Goal: Task Accomplishment & Management: Use online tool/utility

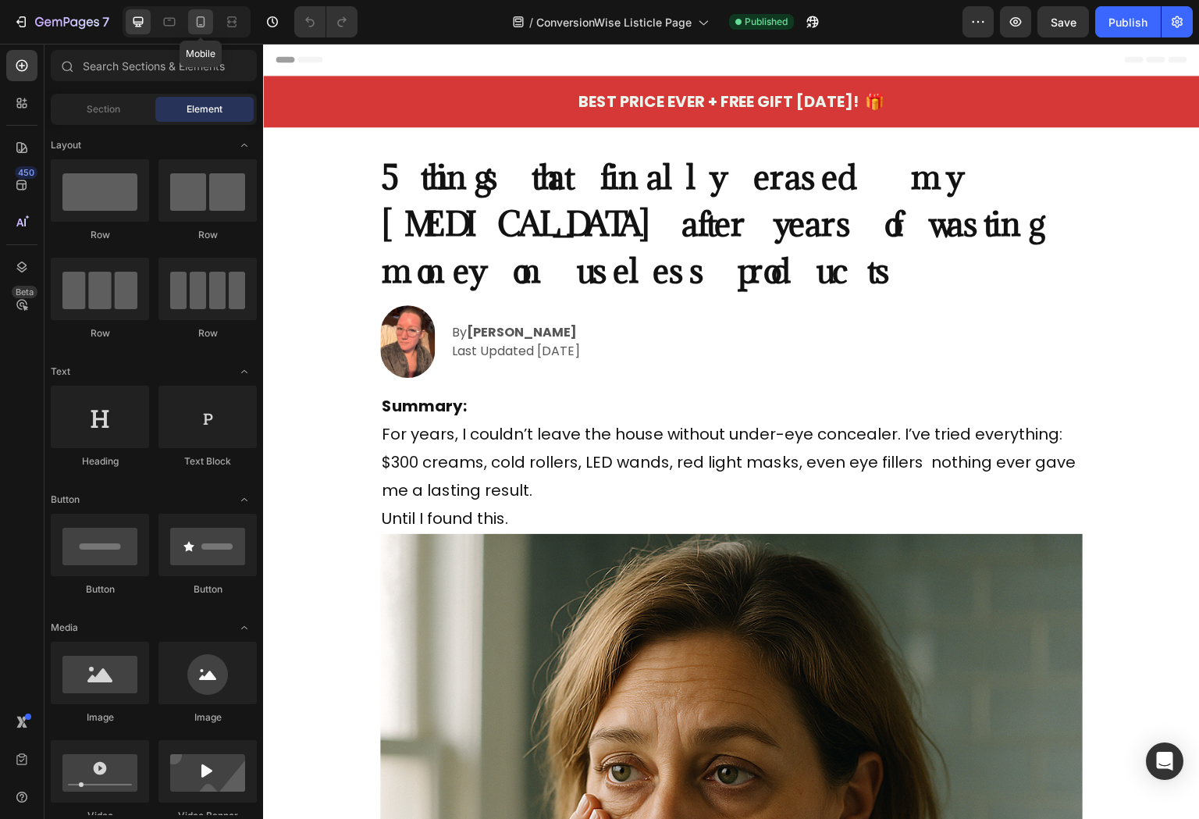
click at [202, 18] on icon at bounding box center [201, 22] width 16 height 16
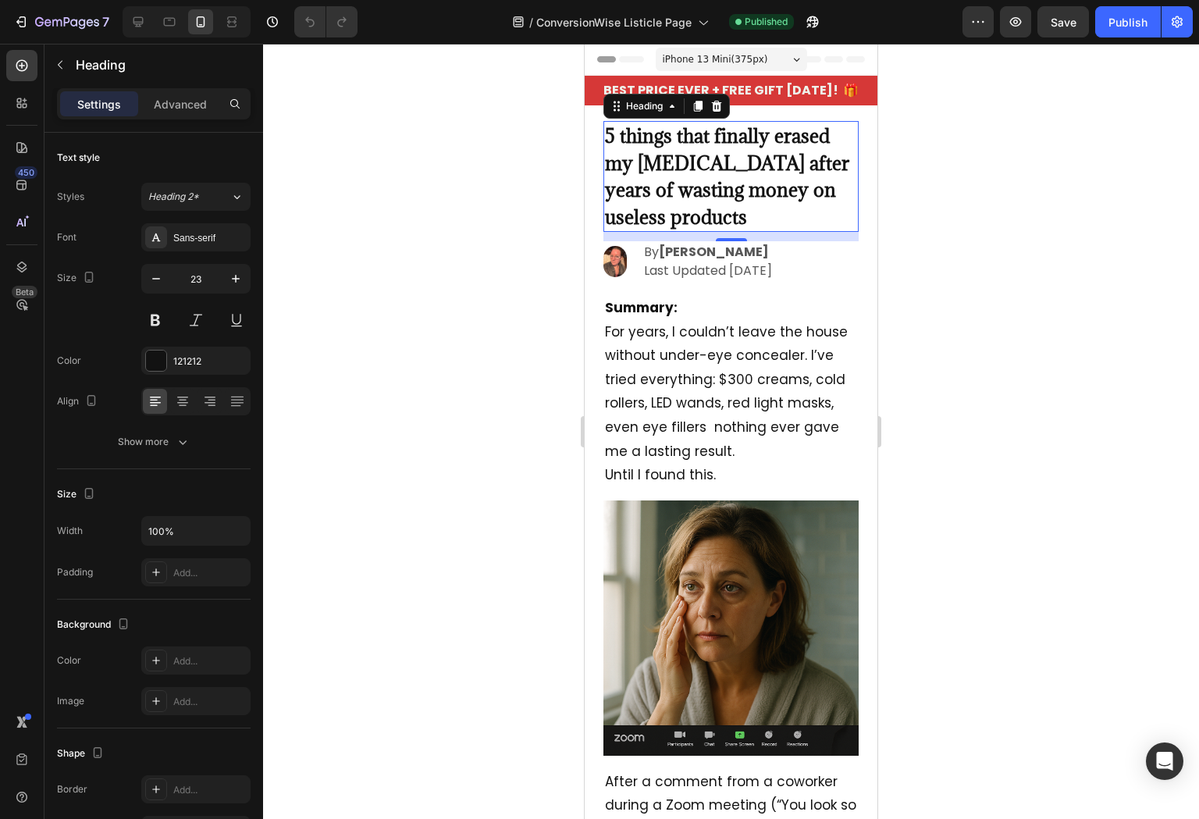
click at [676, 172] on strong "5 things that finally erased my [MEDICAL_DATA] after years of wasting money on …" at bounding box center [727, 176] width 244 height 106
click at [181, 195] on span "Heading 2*" at bounding box center [173, 197] width 51 height 14
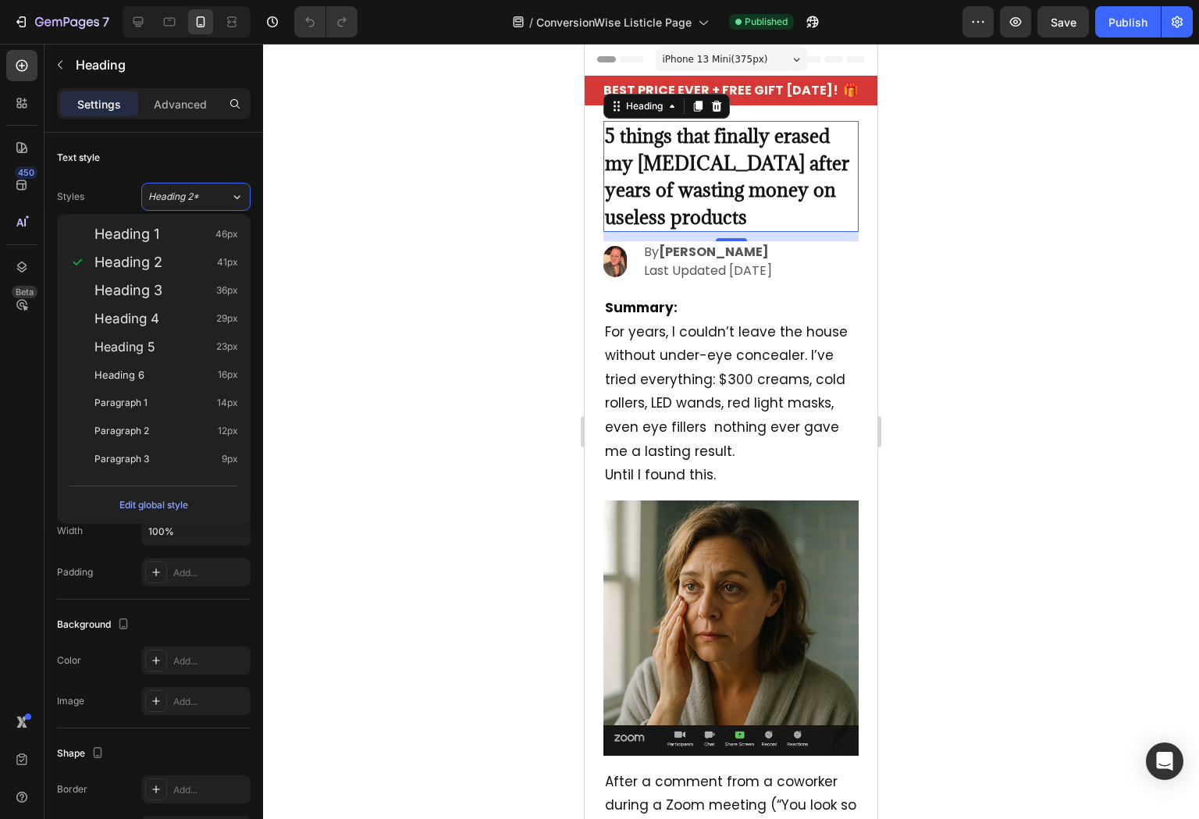
click at [364, 209] on div at bounding box center [731, 431] width 936 height 775
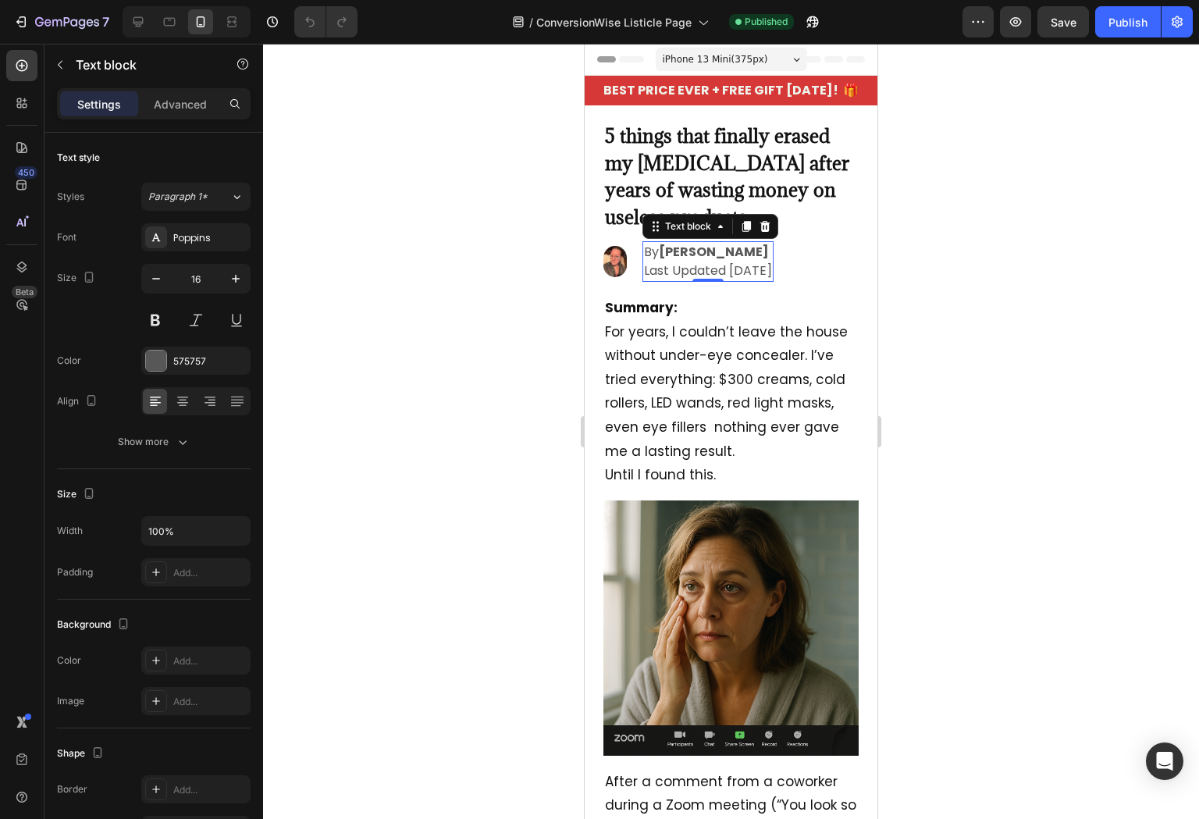
click at [668, 263] on p "Last Updated [DATE]" at bounding box center [708, 270] width 128 height 19
click at [765, 233] on div at bounding box center [764, 226] width 19 height 19
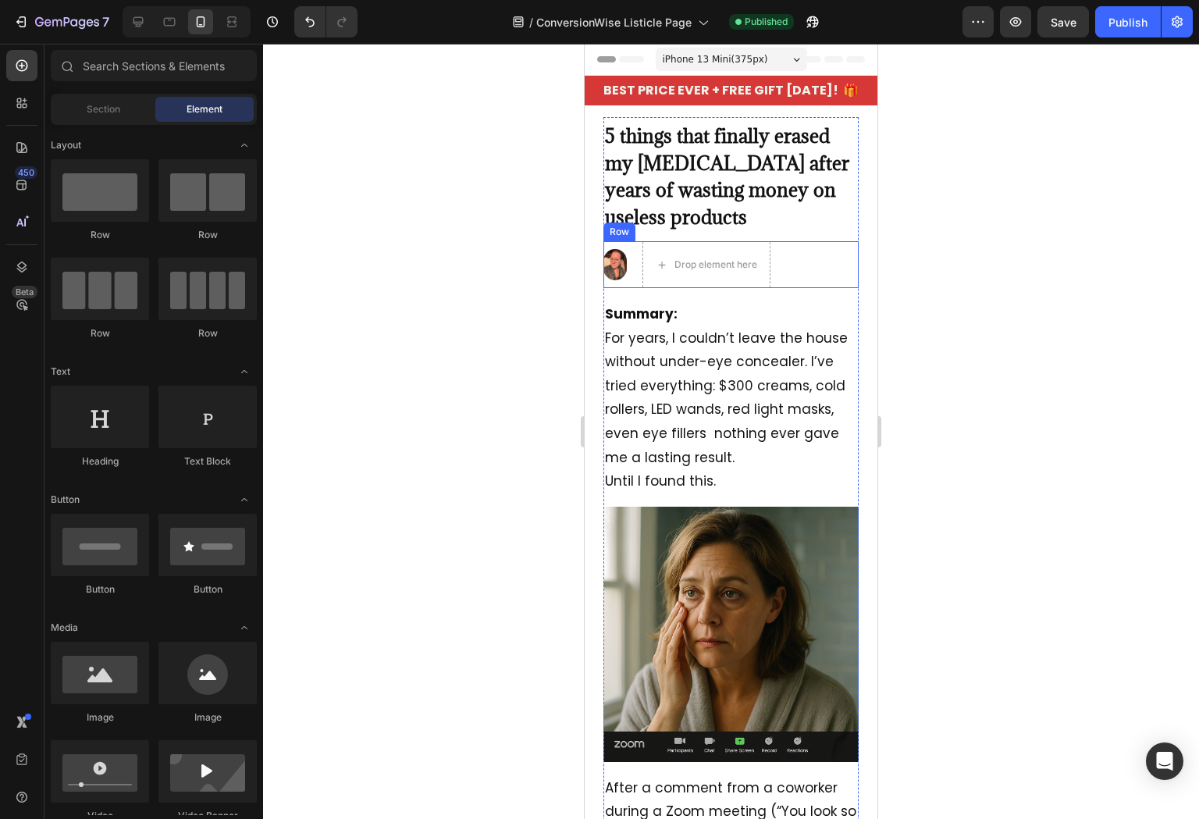
click at [626, 269] on img at bounding box center [614, 264] width 23 height 31
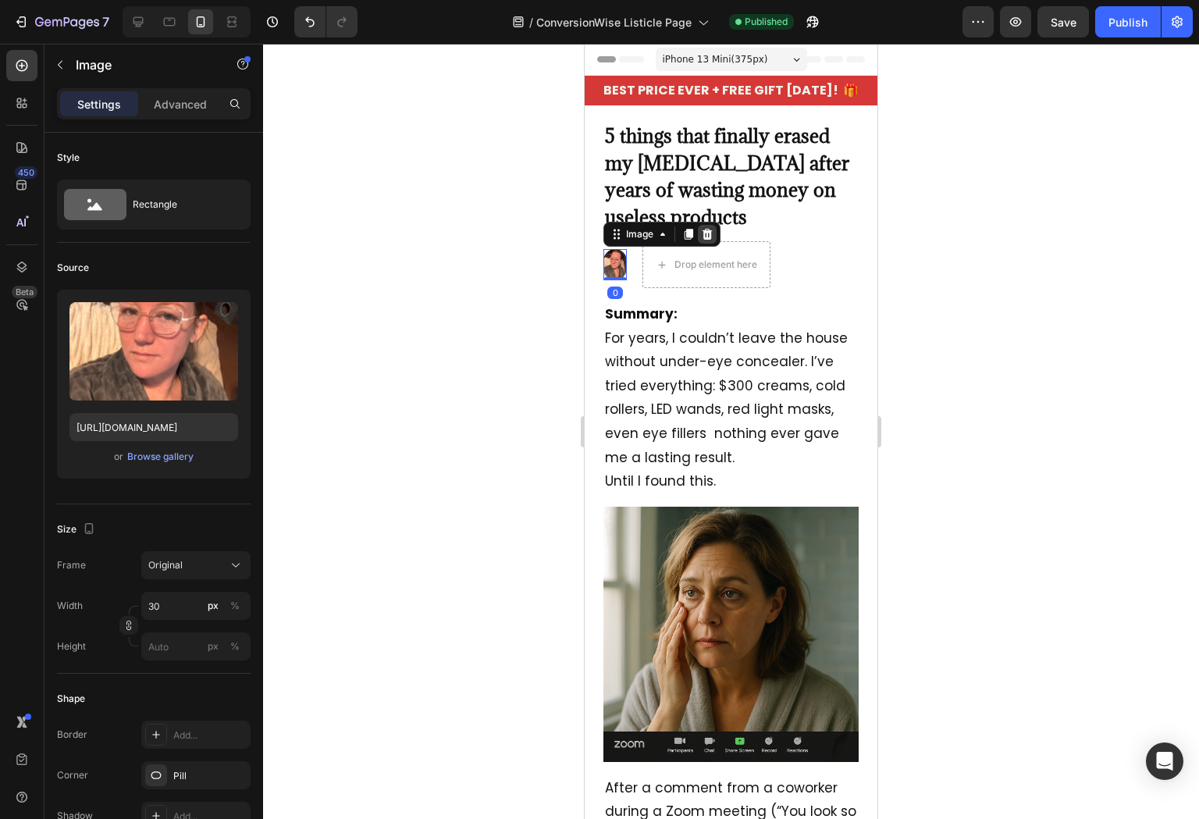
click at [705, 238] on icon at bounding box center [707, 234] width 10 height 11
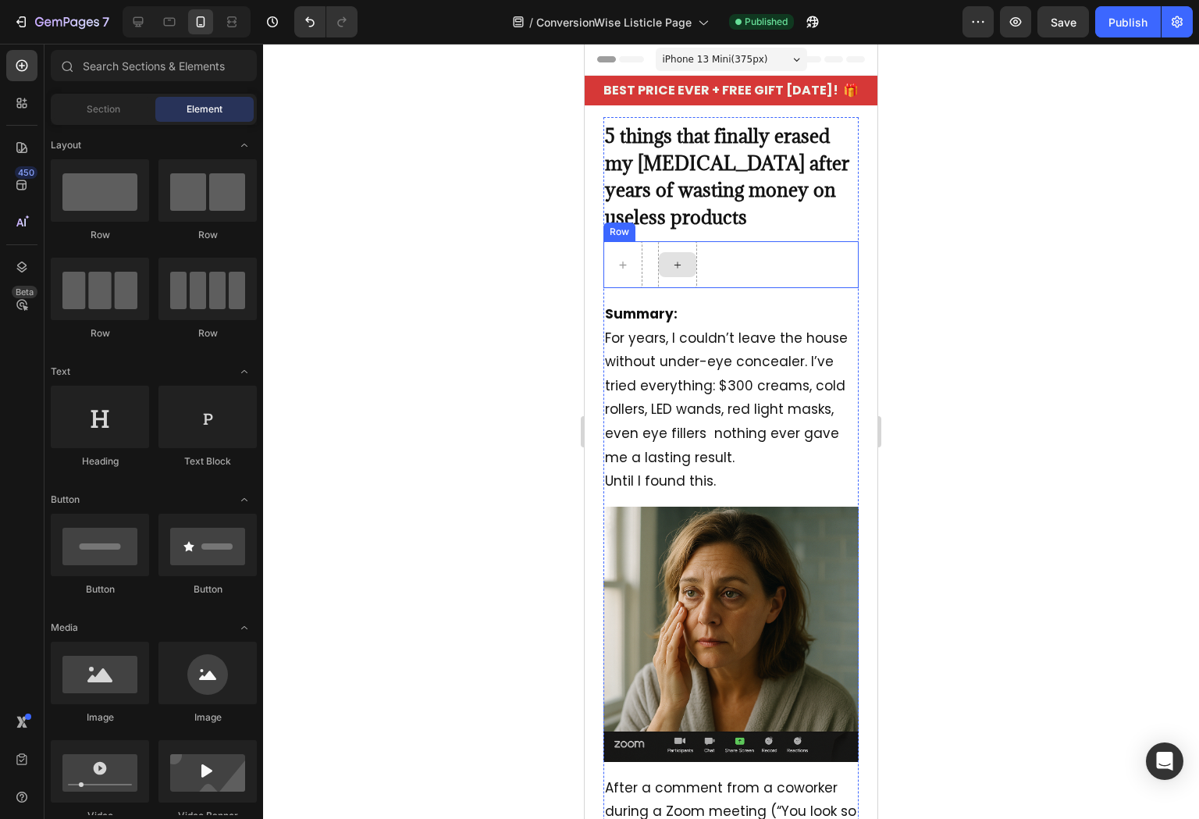
click at [733, 260] on div "Row" at bounding box center [730, 264] width 255 height 47
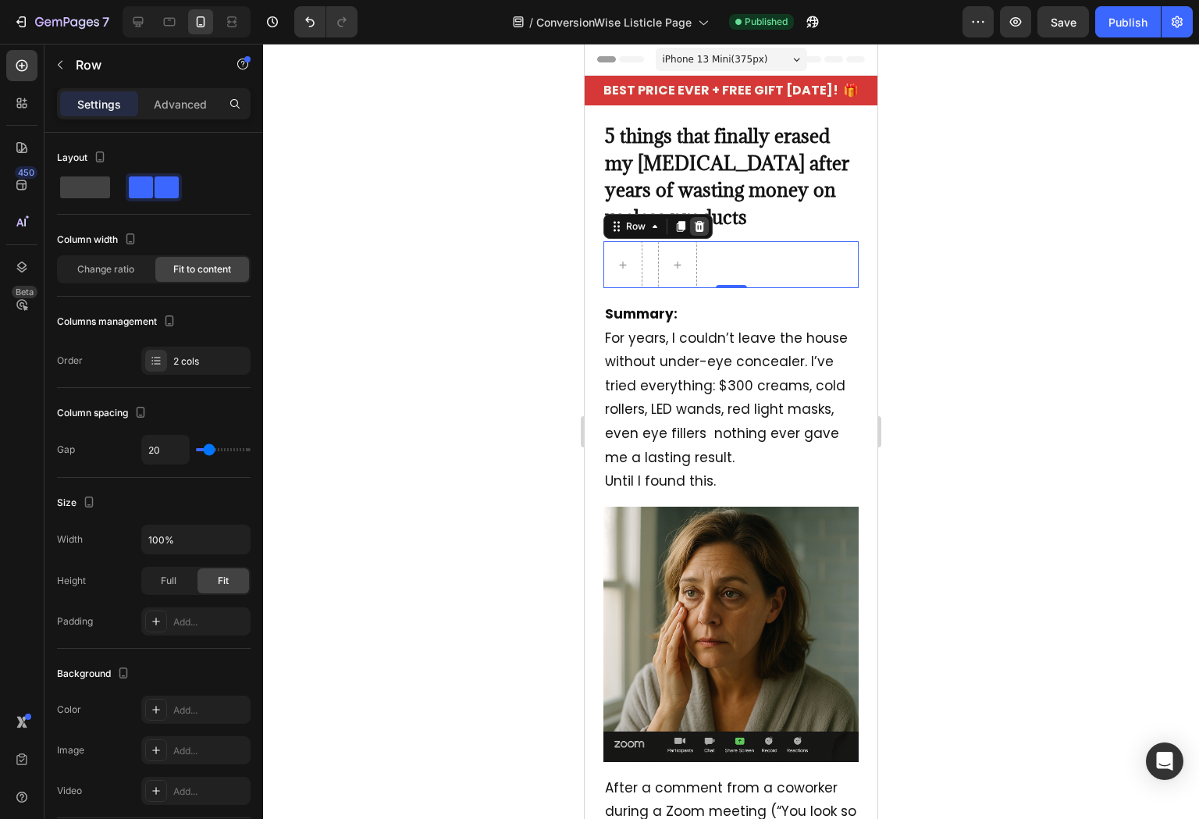
click at [698, 224] on icon at bounding box center [699, 226] width 10 height 11
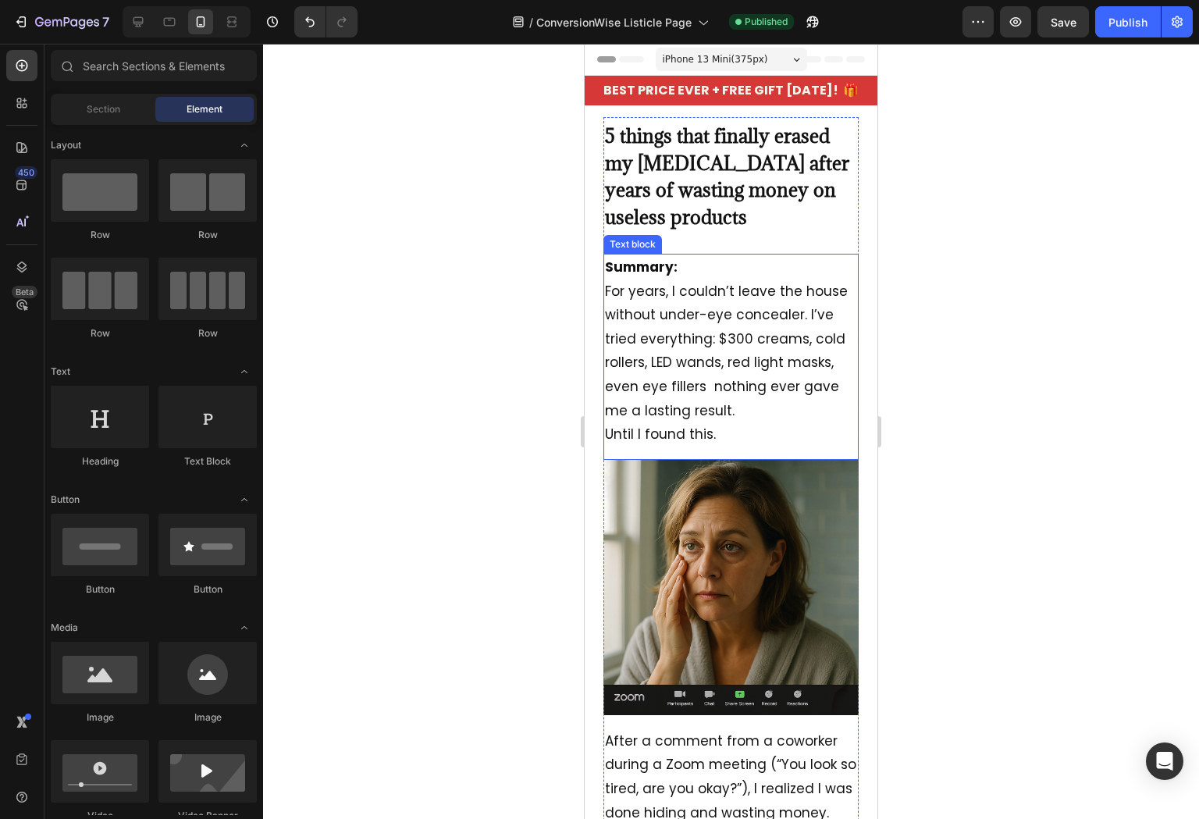
click at [653, 276] on p "Summary: For years, I couldn’t leave the house without under-eye concealer. I’v…" at bounding box center [731, 338] width 252 height 167
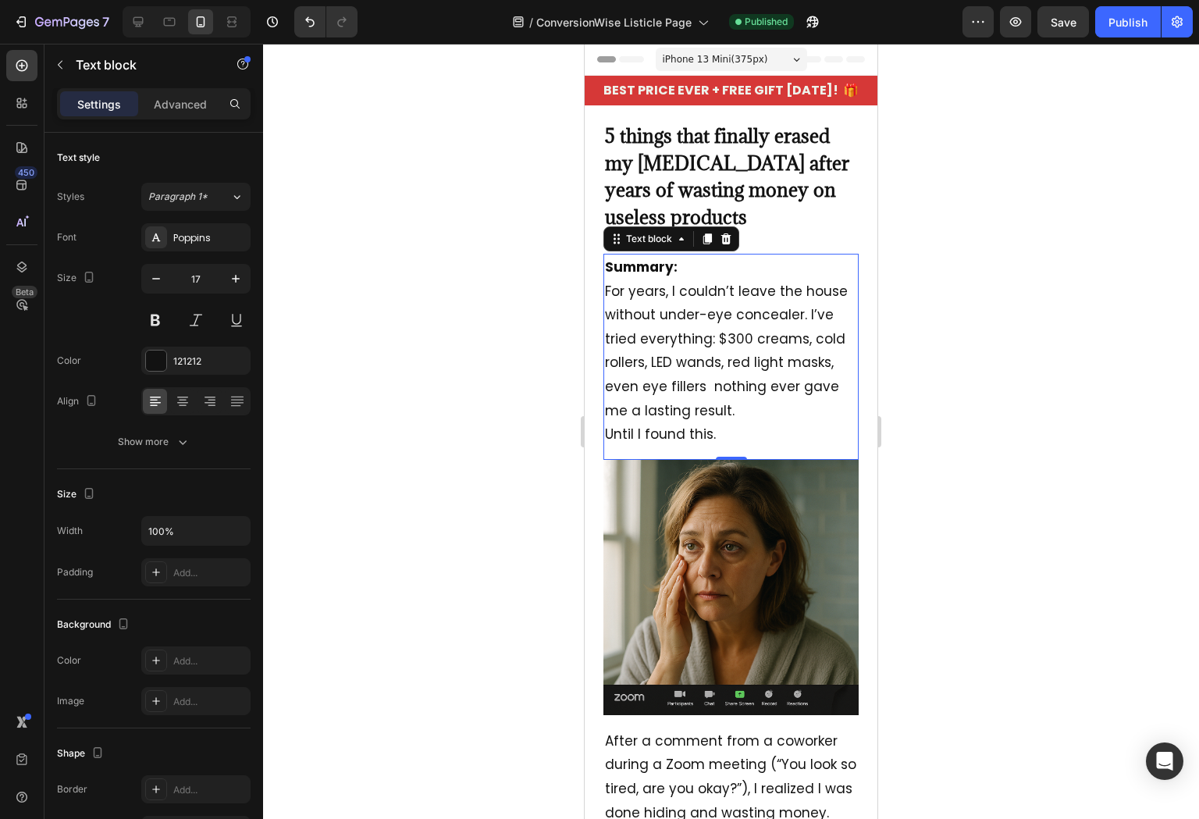
click at [672, 254] on div "Summary: For years, I couldn’t leave the house without under-eye concealer. I’v…" at bounding box center [730, 351] width 255 height 194
click at [672, 257] on strong "Summary:" at bounding box center [641, 266] width 73 height 19
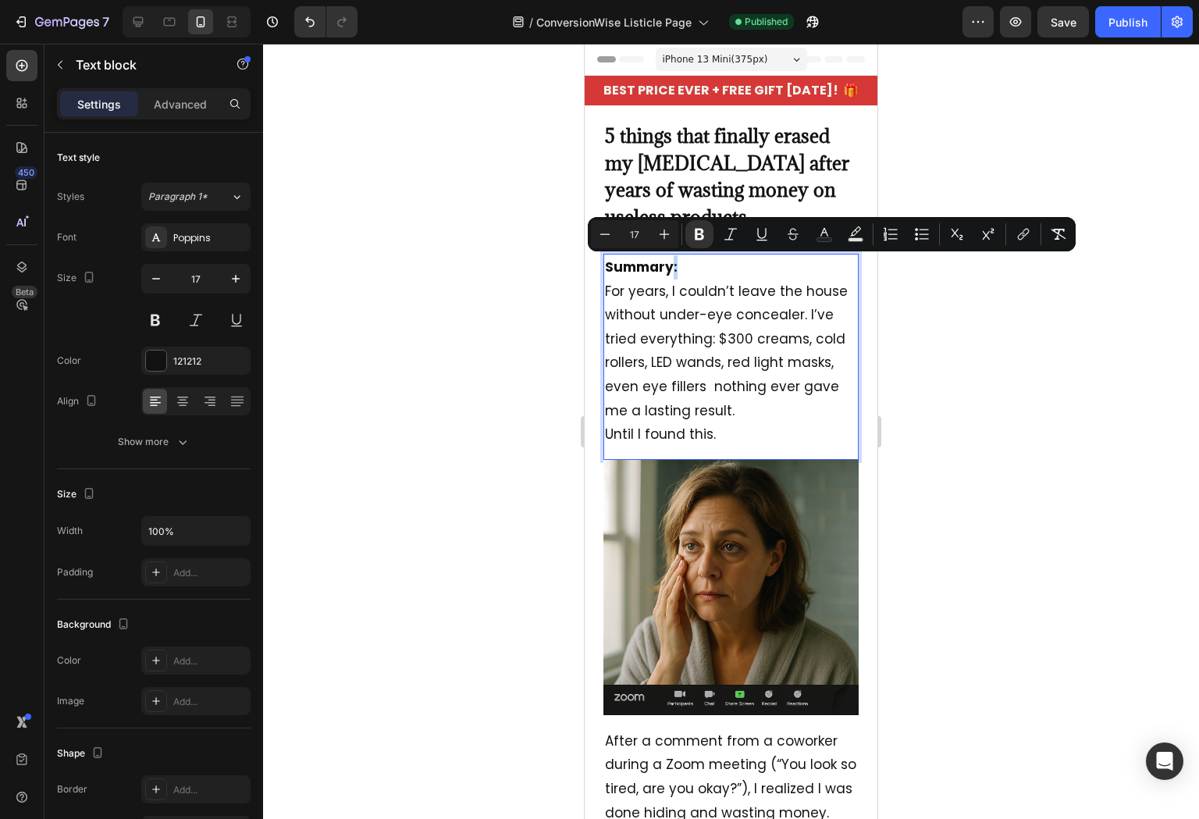
click at [685, 269] on p "Summary: For years, I couldn’t leave the house without under-eye concealer. I’v…" at bounding box center [731, 338] width 252 height 167
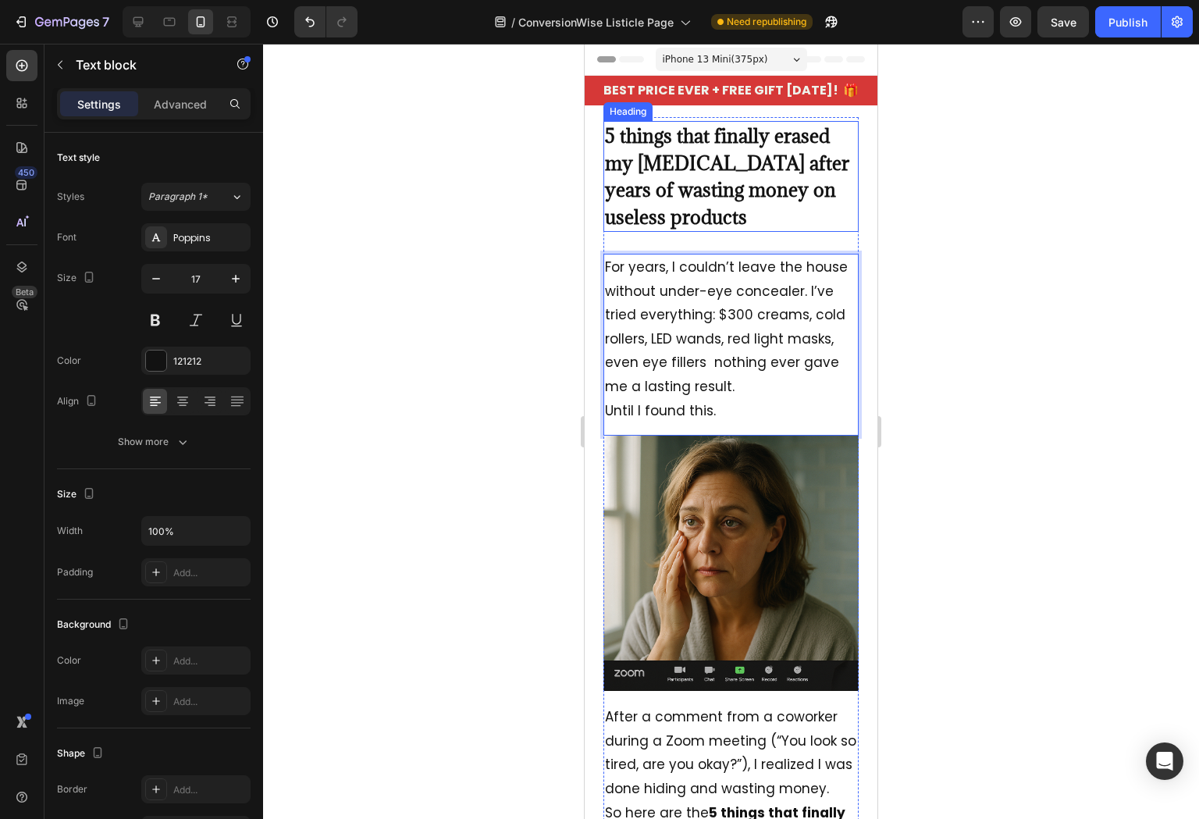
click at [646, 198] on strong "5 things that finally erased my [MEDICAL_DATA] after years of wasting money on …" at bounding box center [727, 176] width 244 height 106
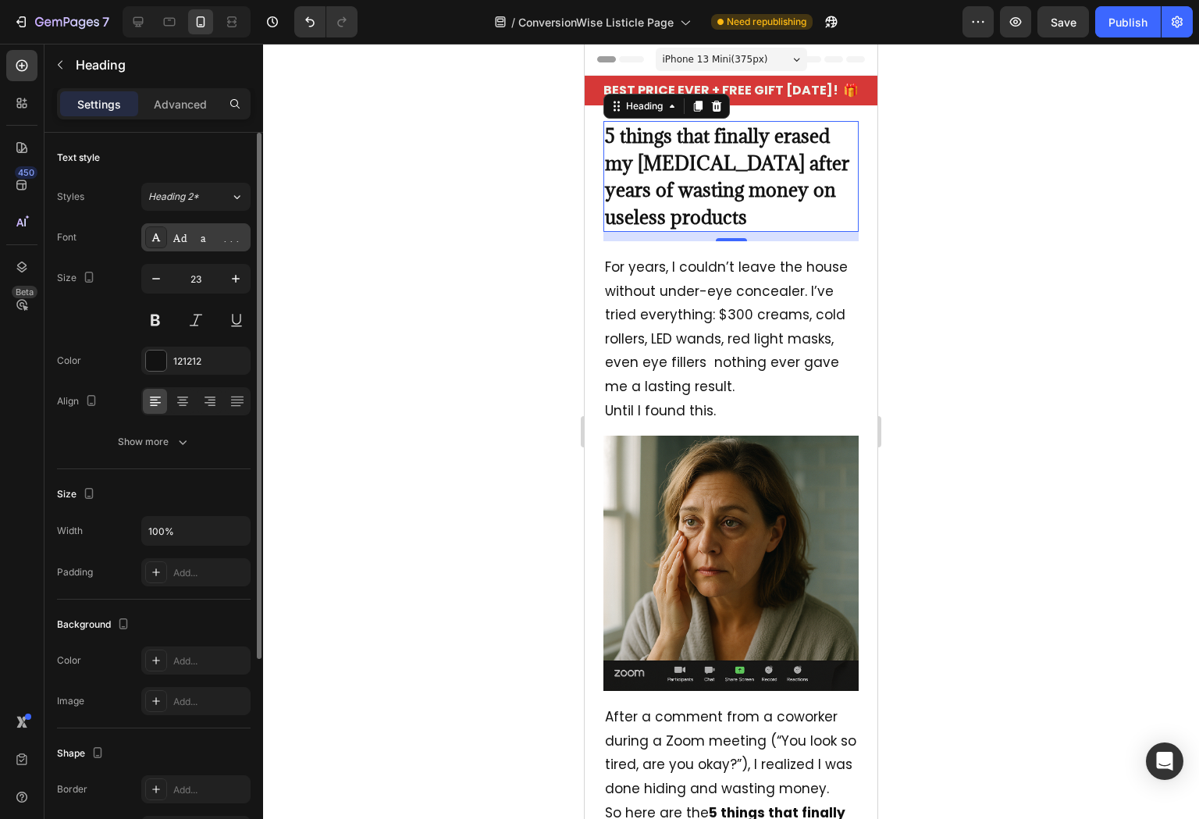
click at [202, 233] on div "Adamina" at bounding box center [209, 238] width 73 height 14
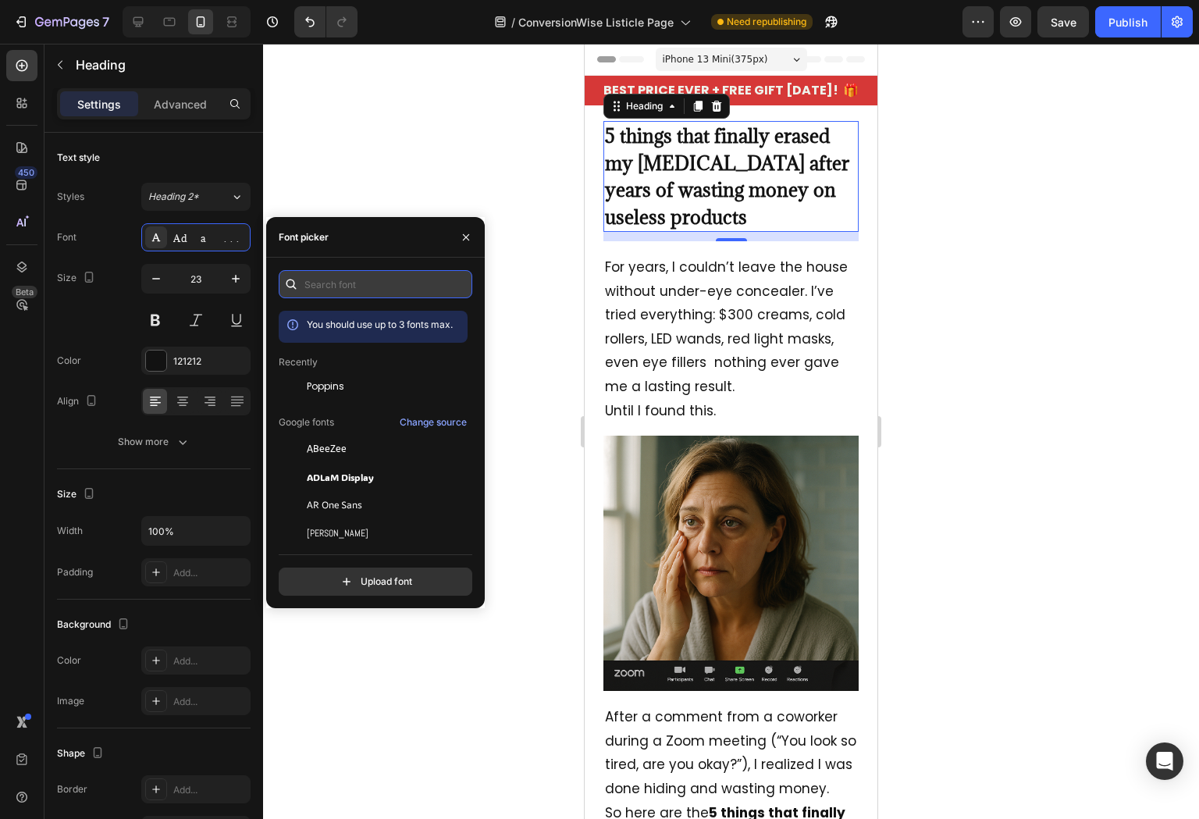
click at [350, 272] on input "text" at bounding box center [376, 284] width 194 height 28
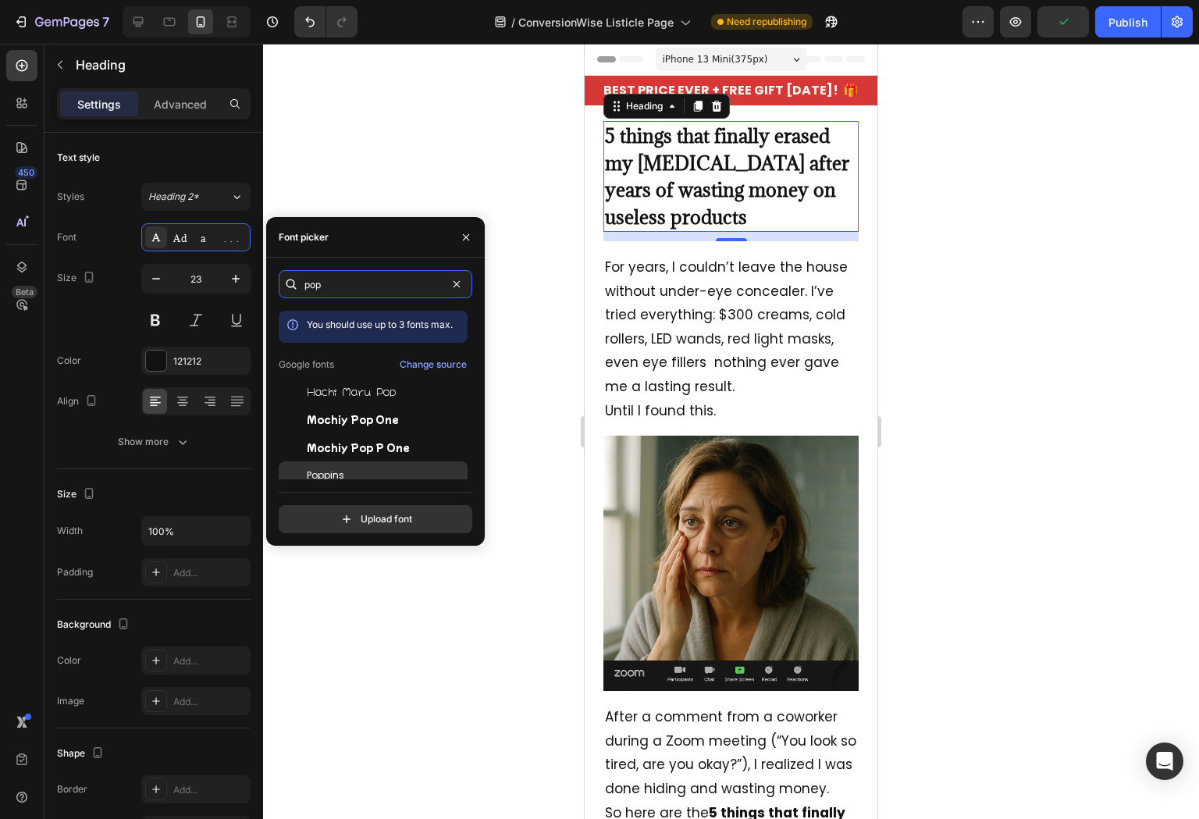
type input "pop"
click at [337, 477] on span "Poppins" at bounding box center [325, 475] width 37 height 14
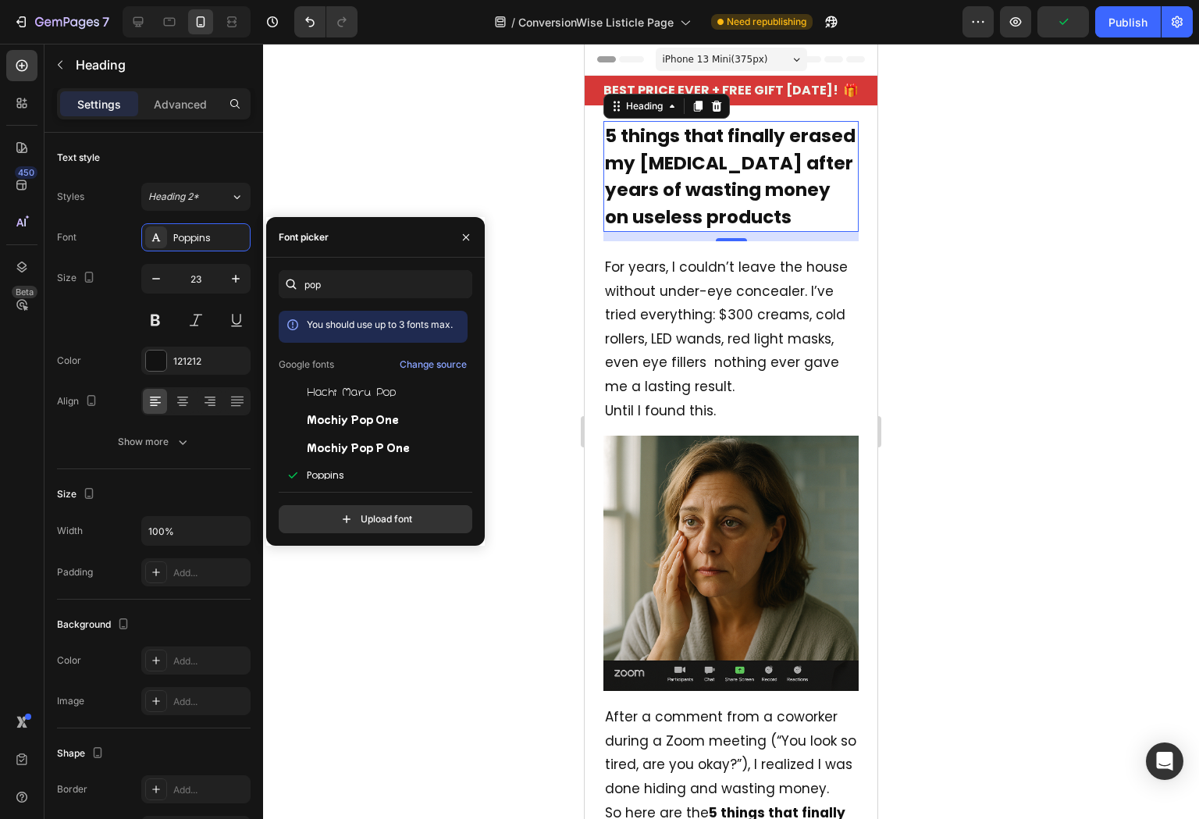
click at [479, 147] on div at bounding box center [731, 431] width 936 height 775
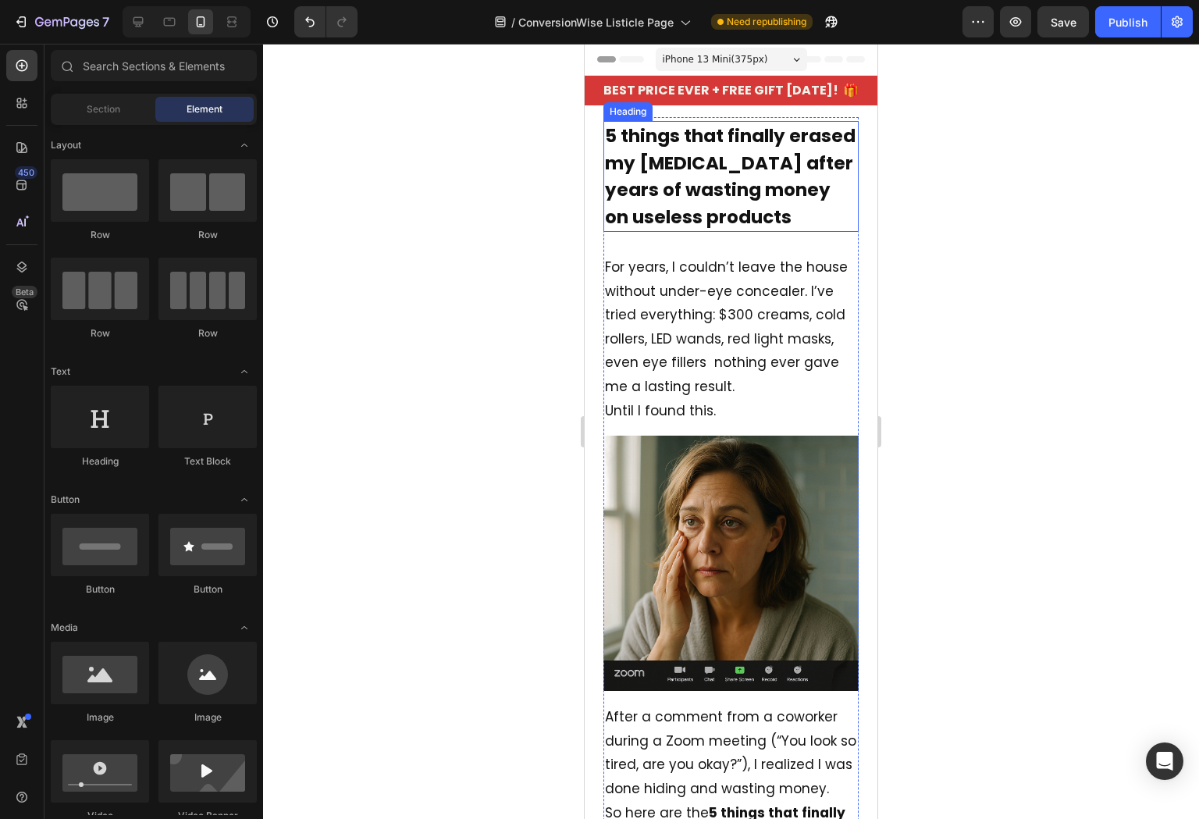
click at [695, 155] on strong "5 things that finally erased my [MEDICAL_DATA] after years of wasting money on …" at bounding box center [730, 176] width 250 height 106
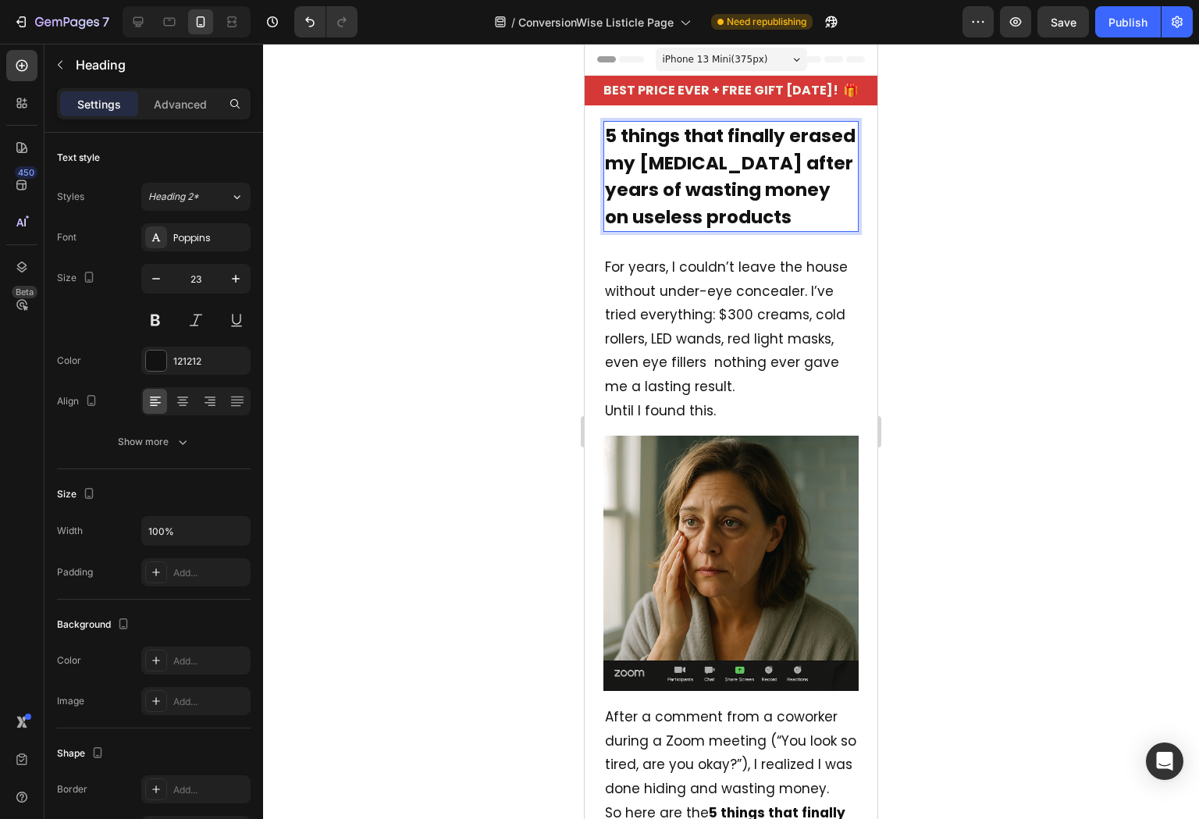
click at [695, 155] on strong "5 things that finally erased my [MEDICAL_DATA] after years of wasting money on …" at bounding box center [730, 176] width 250 height 106
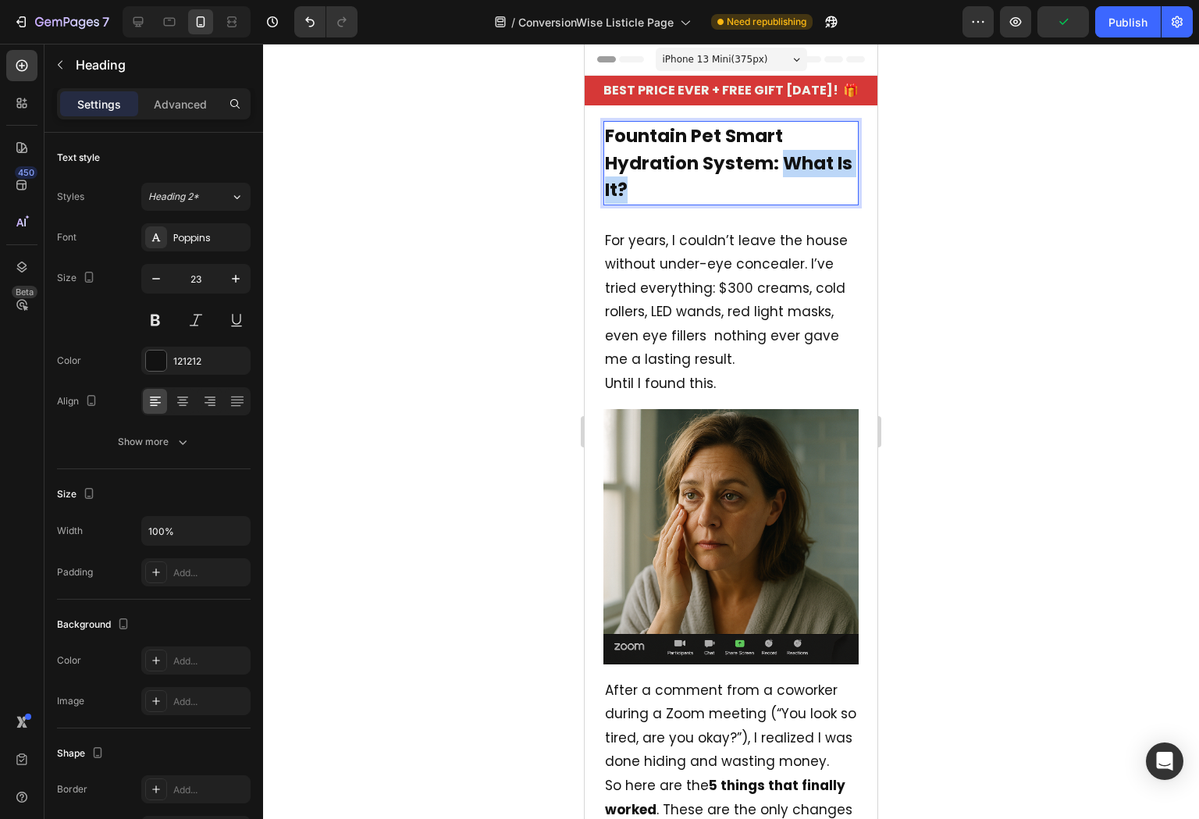
drag, startPoint x: 781, startPoint y: 162, endPoint x: 791, endPoint y: 183, distance: 23.4
click at [791, 183] on p "Fountain Pet Smart Hydration System: What Is It?" at bounding box center [731, 163] width 252 height 81
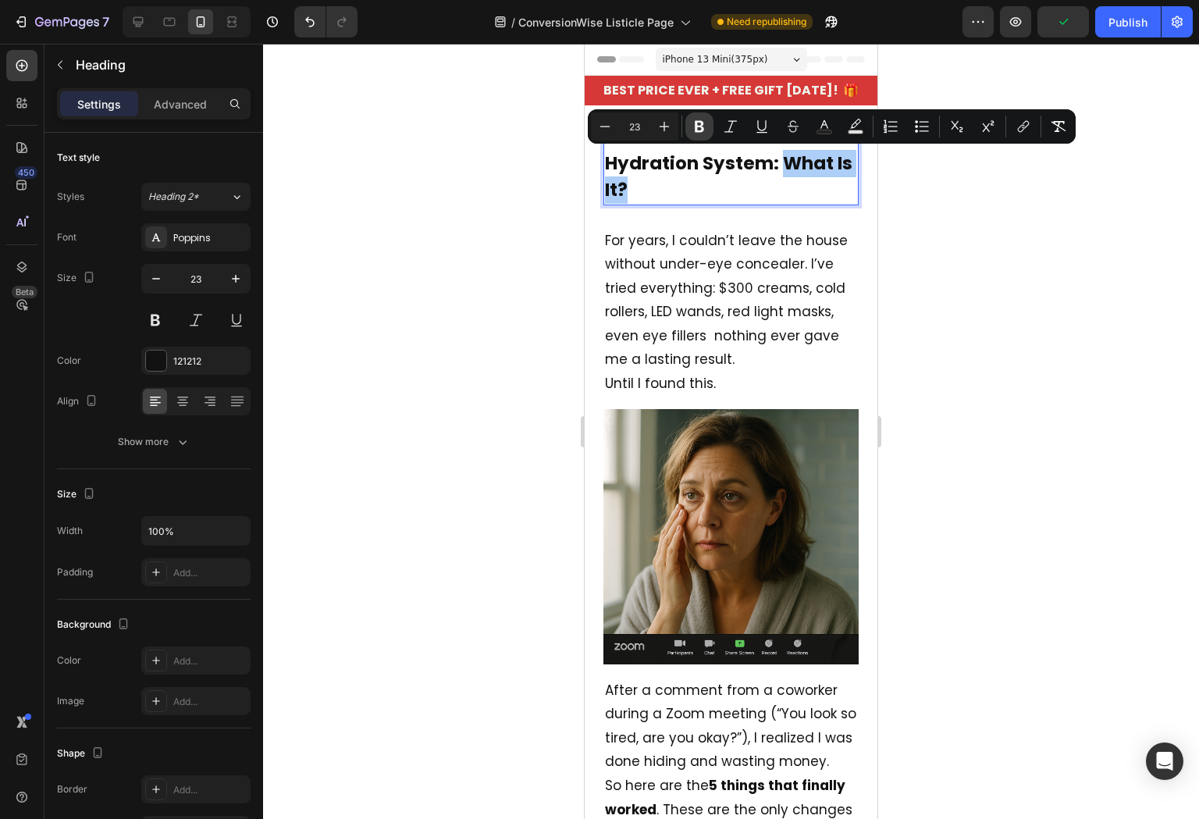
click at [698, 130] on icon "Editor contextual toolbar" at bounding box center [699, 127] width 16 height 16
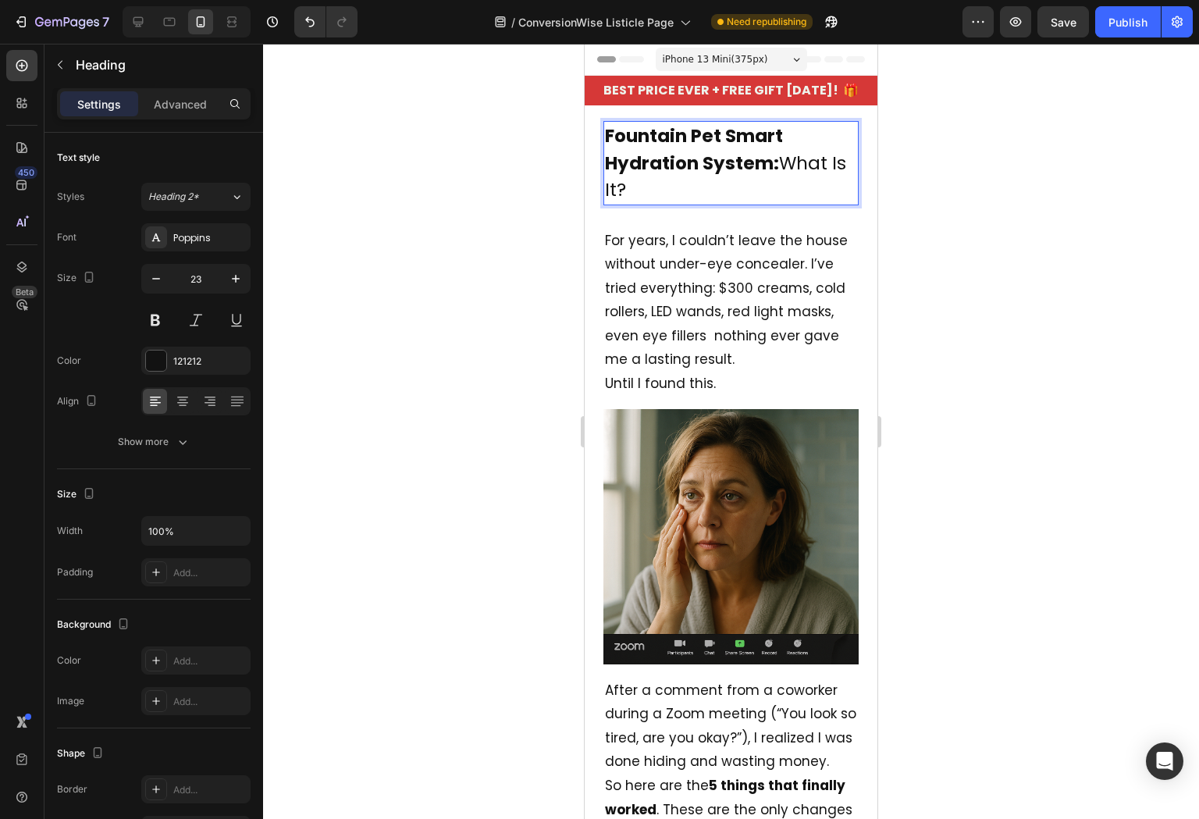
click at [705, 179] on p "Fountain Pet Smart Hydration System: What Is It?" at bounding box center [731, 163] width 252 height 81
click at [780, 166] on p "Fountain Pet Smart Hydration System: What Is It?" at bounding box center [731, 163] width 252 height 81
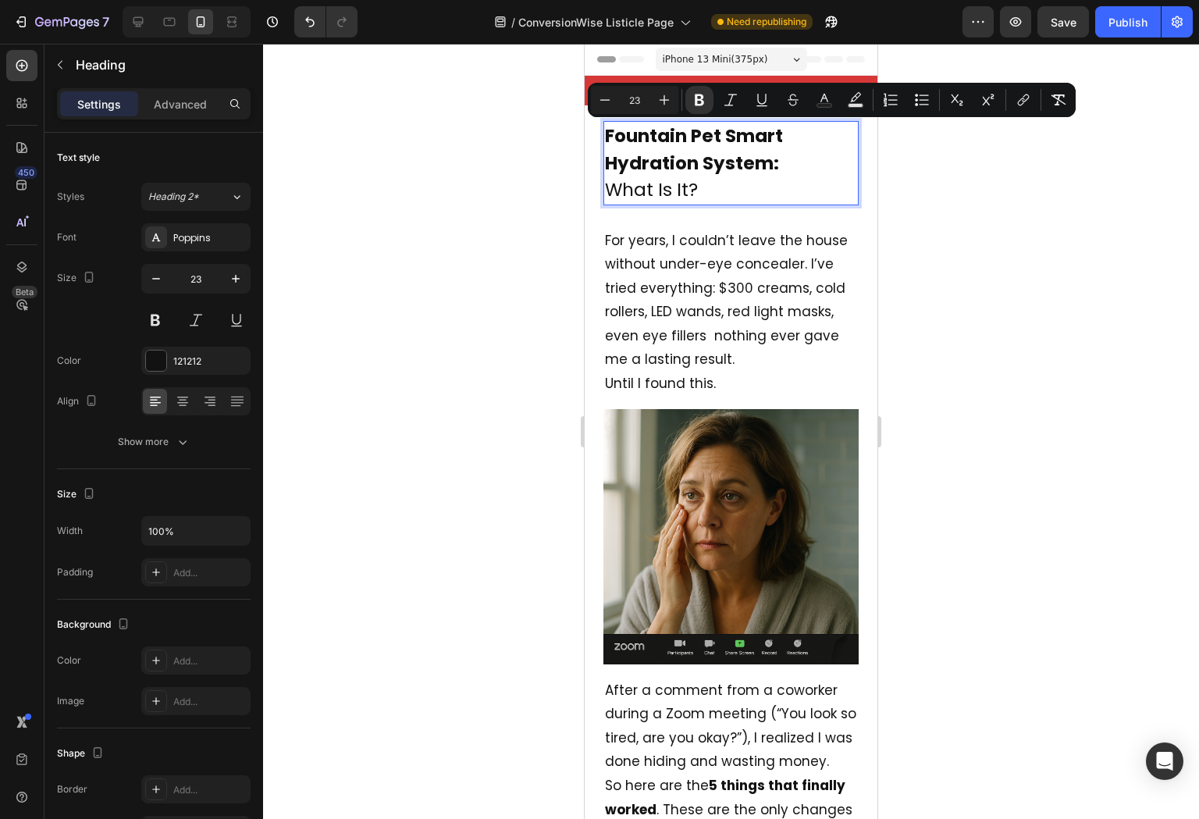
drag, startPoint x: 781, startPoint y: 166, endPoint x: 562, endPoint y: 129, distance: 222.4
click at [605, 97] on icon "Editor contextual toolbar" at bounding box center [605, 100] width 16 height 16
type input "21"
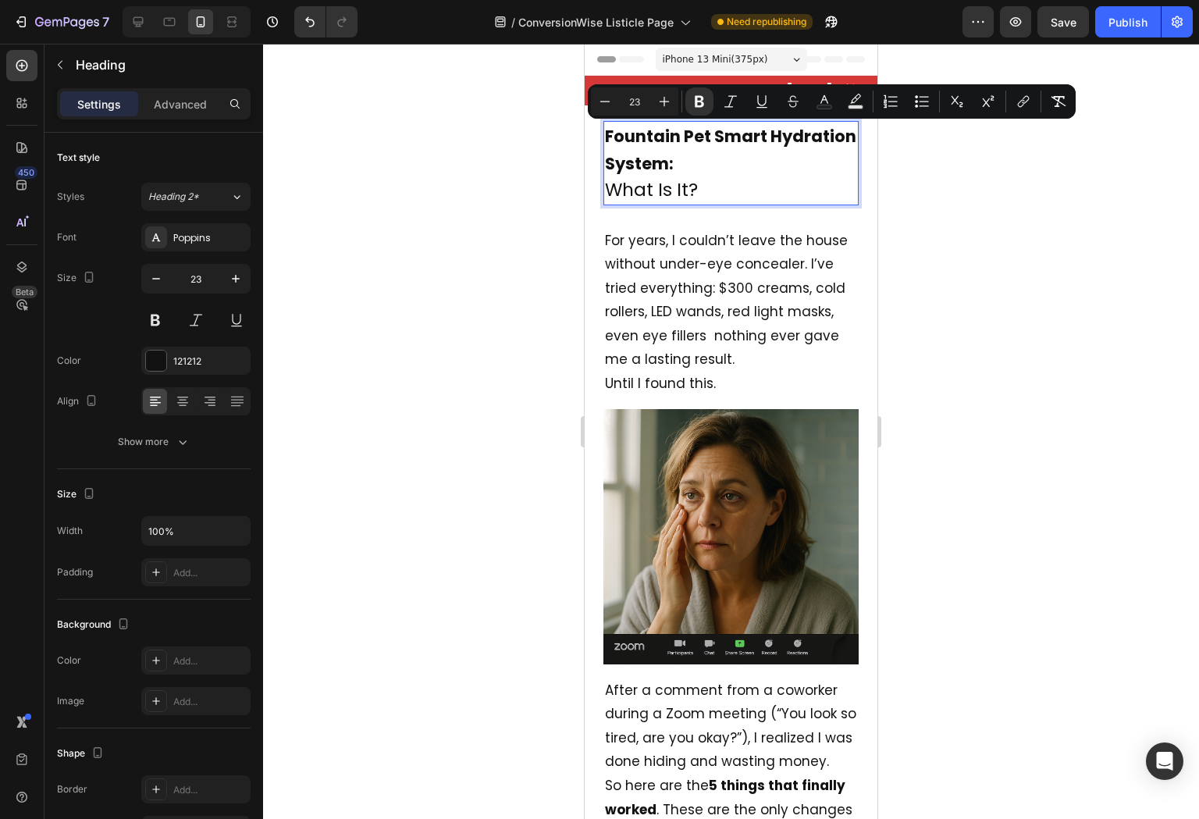
click at [707, 178] on p "Fountain Pet Smart Hydration System: What Is It?" at bounding box center [731, 163] width 252 height 81
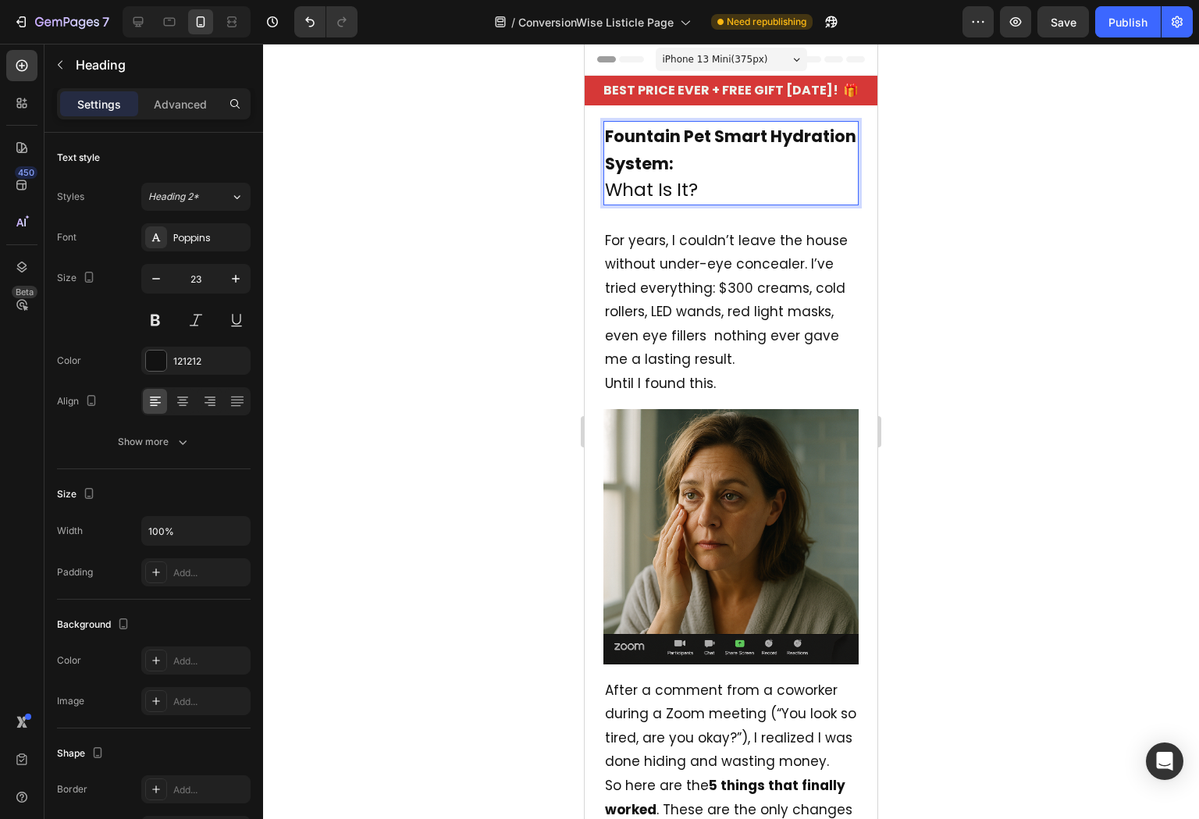
click at [703, 155] on p "Fountain Pet Smart Hydration System: What Is It?" at bounding box center [731, 163] width 252 height 81
